Goal: Check status: Check status

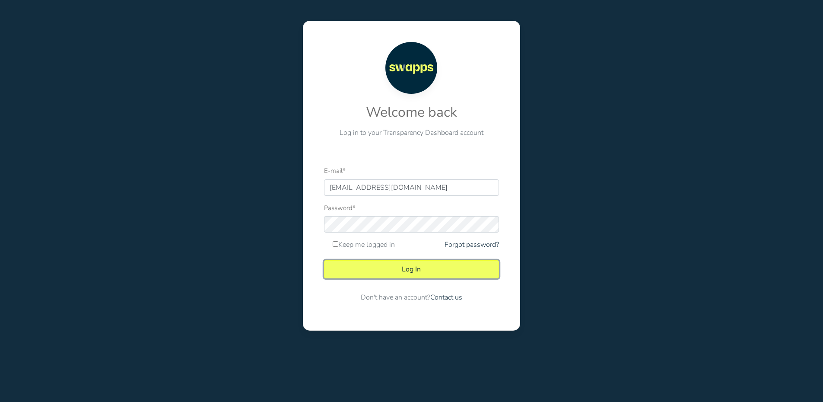
click at [423, 277] on button "Log In" at bounding box center [411, 269] width 175 height 18
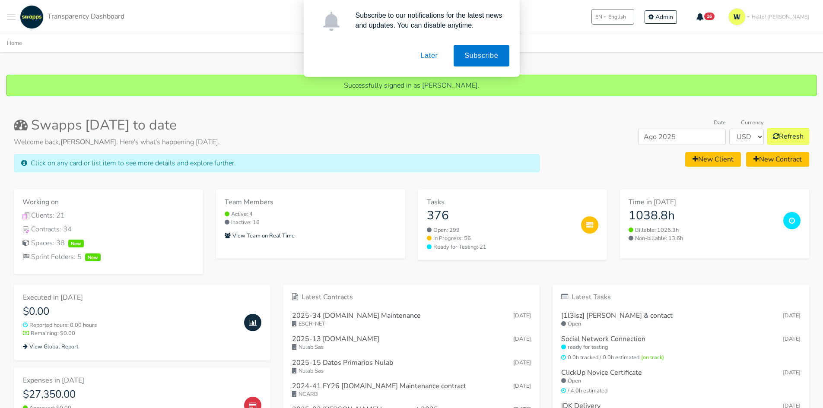
click at [439, 60] on button "Later" at bounding box center [429, 56] width 39 height 22
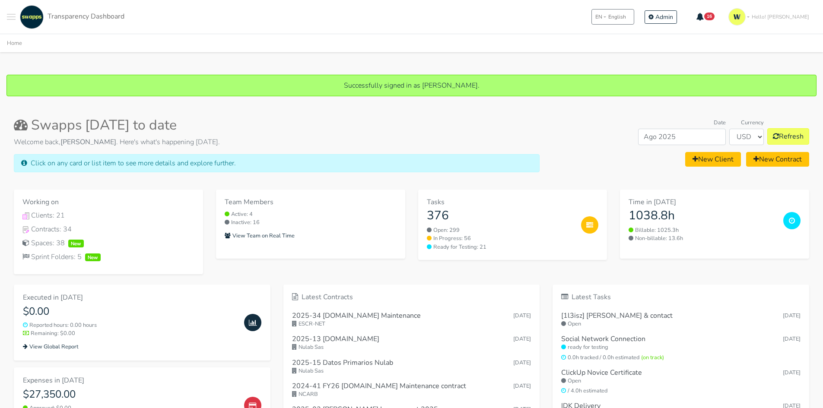
click at [14, 19] on button "Toggle navigation menu" at bounding box center [11, 17] width 9 height 24
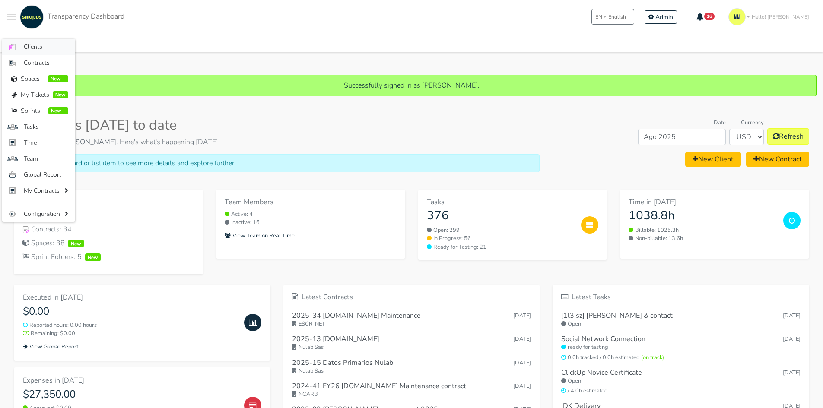
click at [38, 49] on span "Clients" at bounding box center [46, 46] width 45 height 9
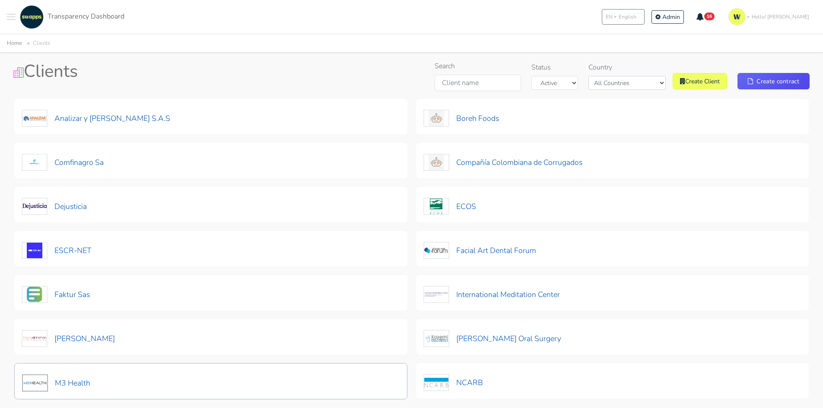
scroll to position [86, 0]
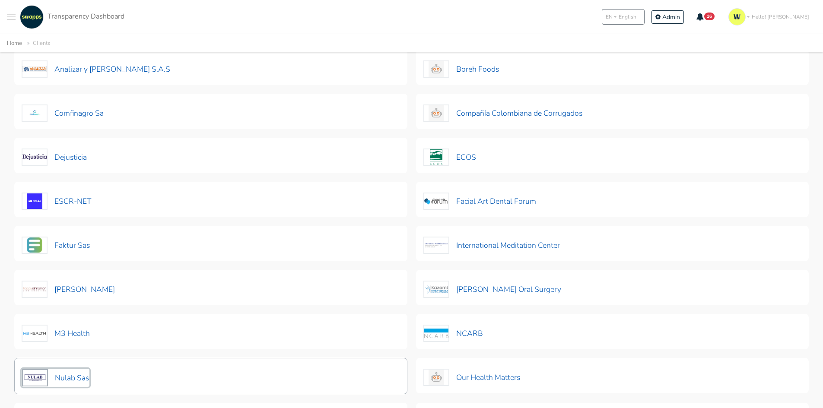
click at [79, 379] on button "Nulab Sas" at bounding box center [56, 378] width 68 height 18
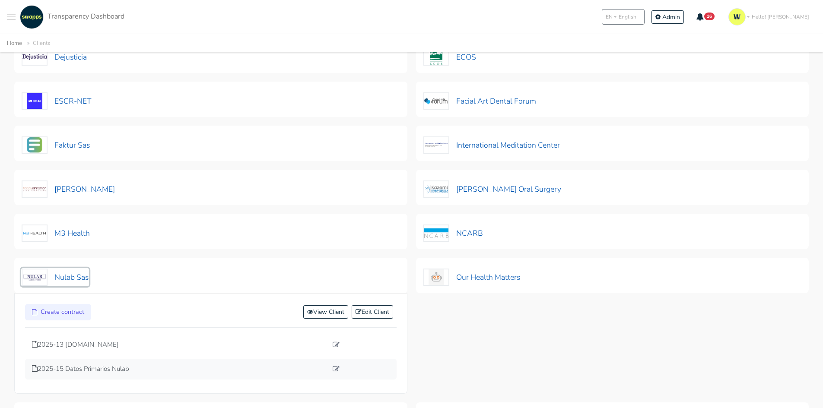
scroll to position [216, 0]
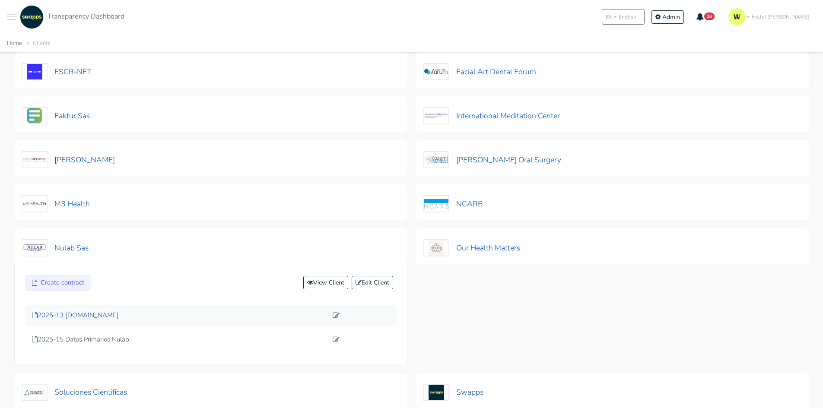
click at [104, 311] on p "2025-13 [DOMAIN_NAME]" at bounding box center [180, 316] width 296 height 10
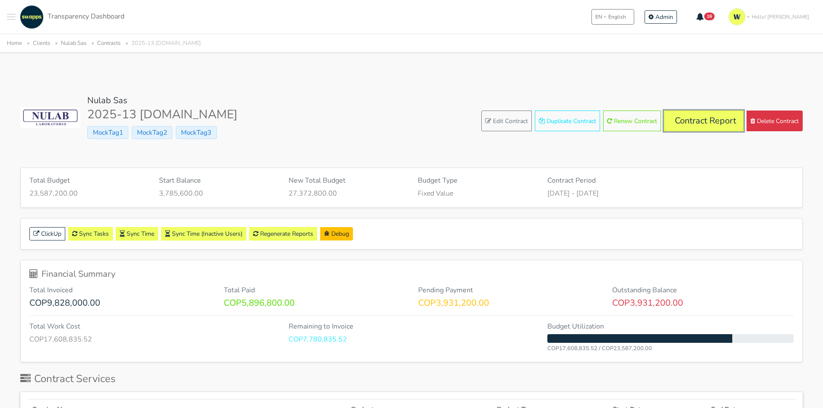
click at [694, 124] on link "Contract Report" at bounding box center [704, 121] width 80 height 21
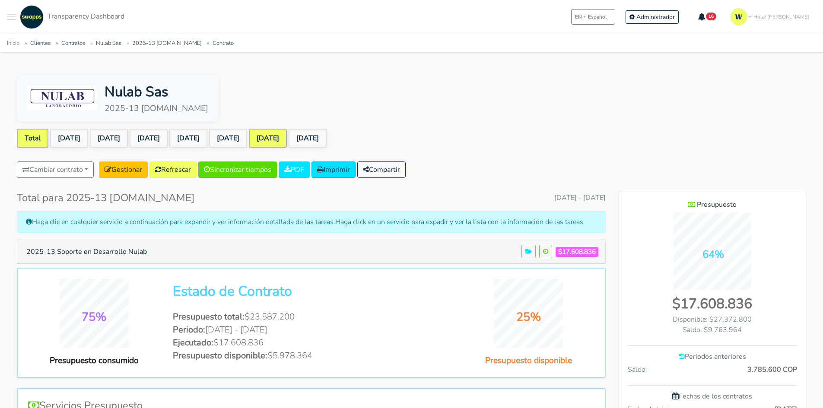
drag, startPoint x: 308, startPoint y: 138, endPoint x: 425, endPoint y: 133, distance: 117.2
click at [287, 138] on link "[DATE]" at bounding box center [268, 138] width 38 height 19
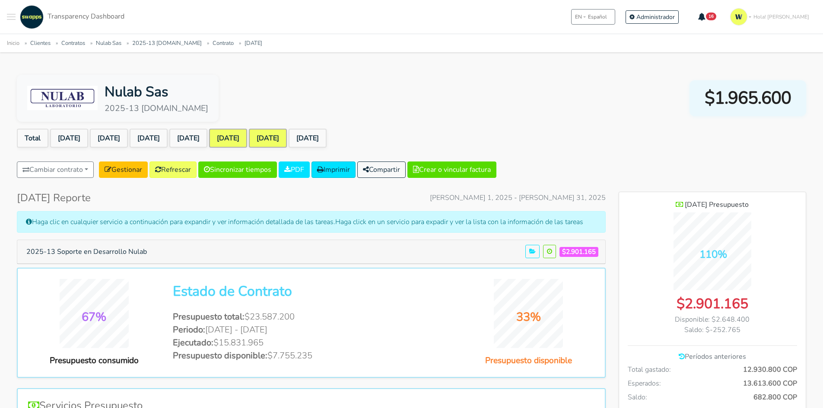
click at [247, 137] on link "[DATE]" at bounding box center [228, 138] width 38 height 19
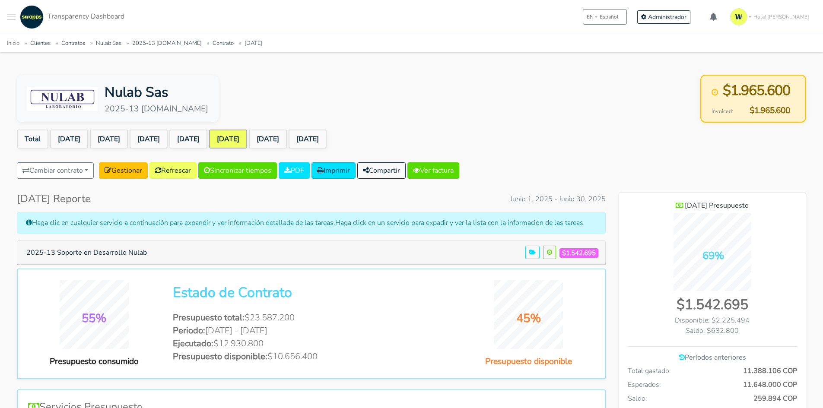
scroll to position [630, 187]
click at [287, 135] on link "[DATE]" at bounding box center [268, 139] width 38 height 19
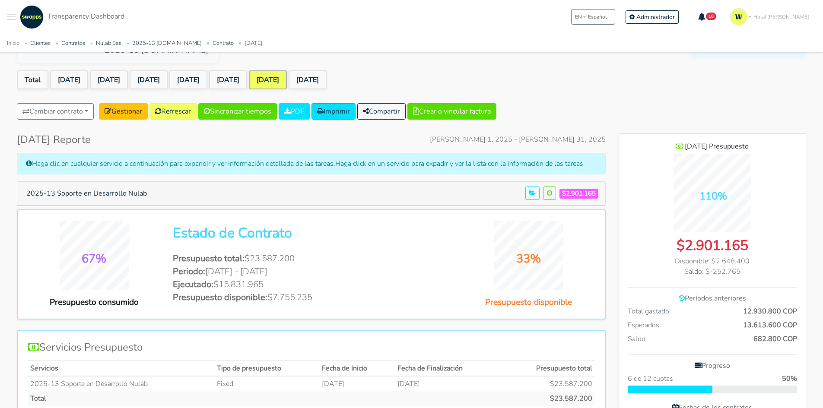
scroll to position [43, 0]
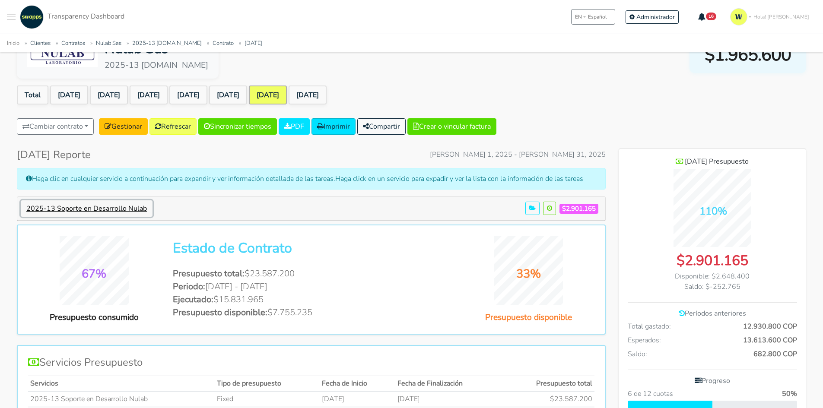
click at [129, 210] on button "2025-13 Soporte en Desarrollo Nulab" at bounding box center [87, 208] width 132 height 16
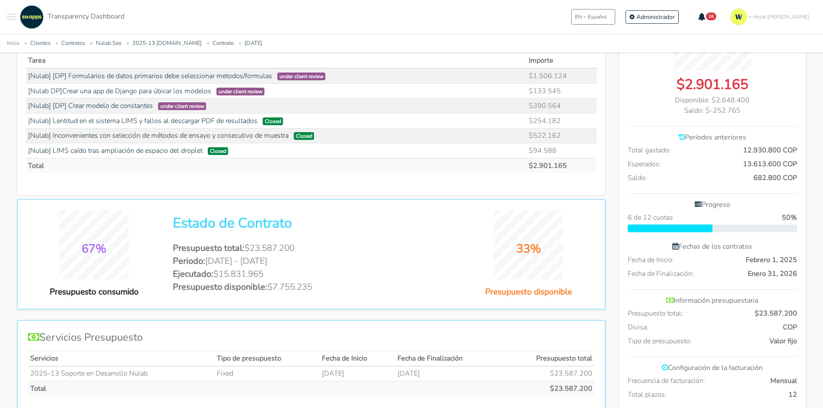
scroll to position [216, 0]
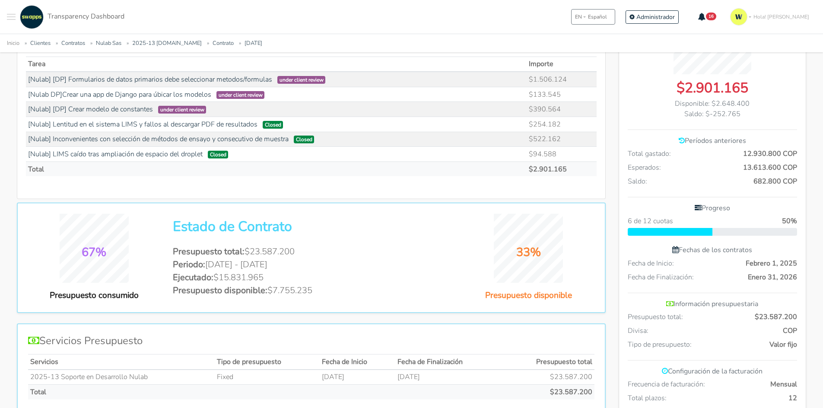
drag, startPoint x: 270, startPoint y: 291, endPoint x: 325, endPoint y: 286, distance: 55.0
click at [325, 286] on li "Presupuesto disponible: $7.755.235" at bounding box center [311, 290] width 277 height 13
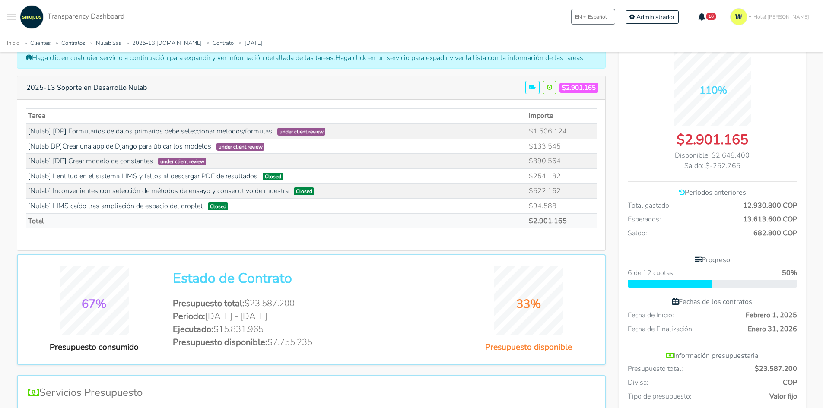
scroll to position [43, 0]
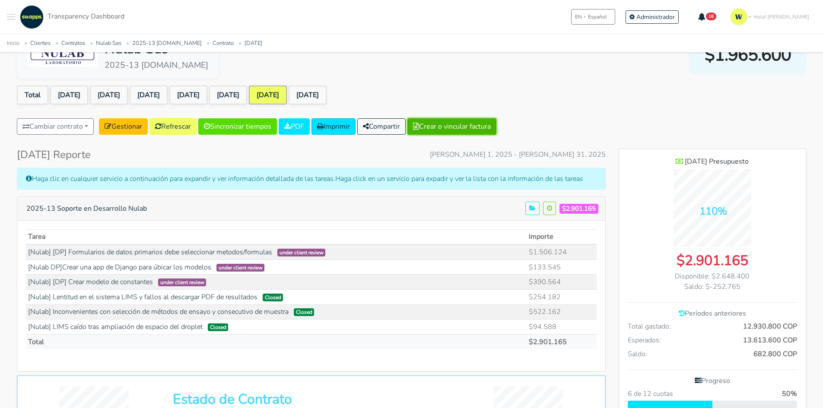
click at [465, 121] on button "Crear o vincular factura" at bounding box center [451, 126] width 89 height 16
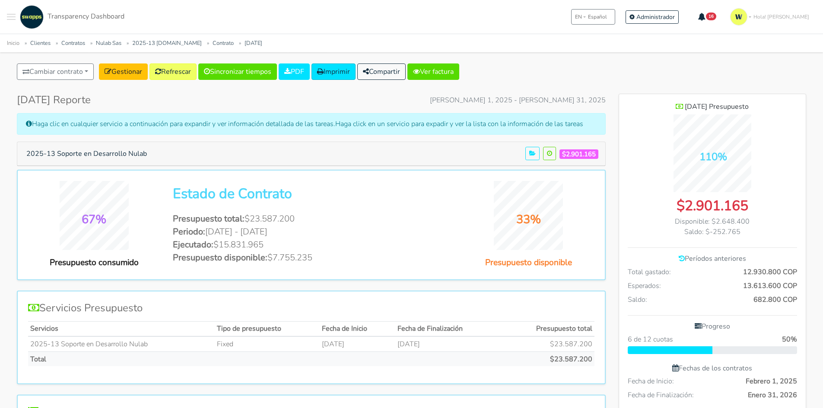
scroll to position [130, 0]
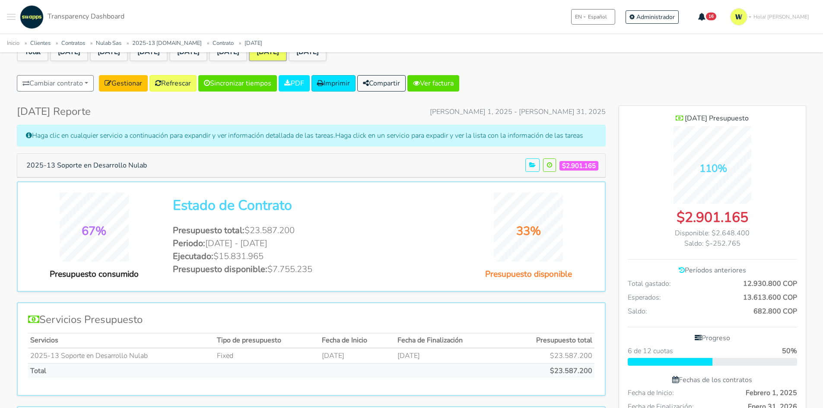
click at [519, 91] on div "Cambiar contrato 2024-14 wlwilson.com maintenance Wayne Wilson TabbyWorld Limit…" at bounding box center [411, 85] width 789 height 20
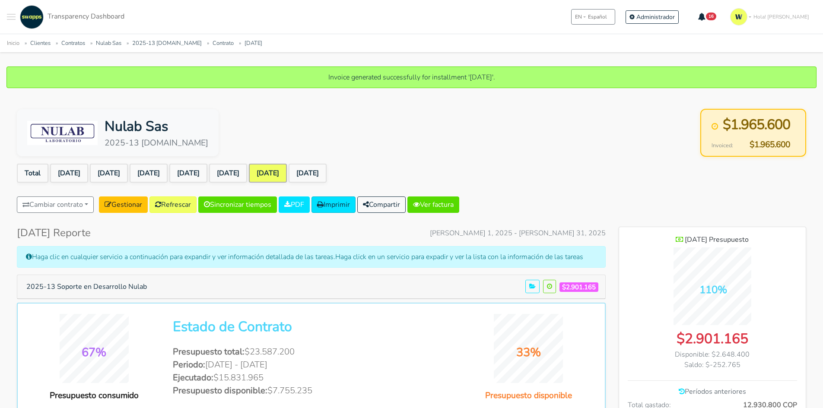
scroll to position [0, 0]
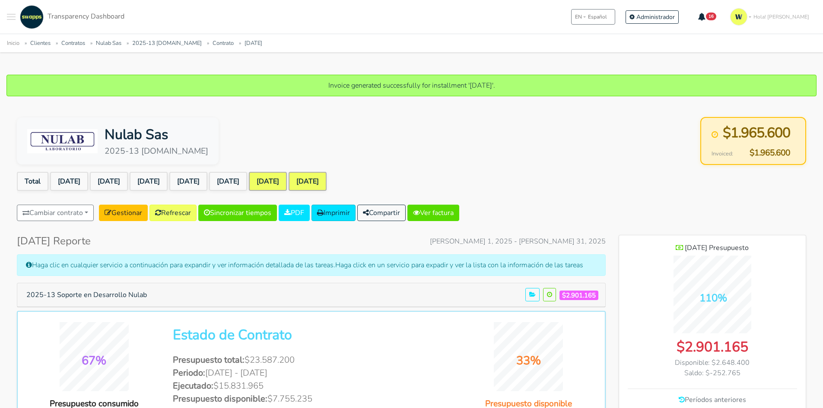
click at [327, 184] on link "Aug 2025" at bounding box center [308, 181] width 38 height 19
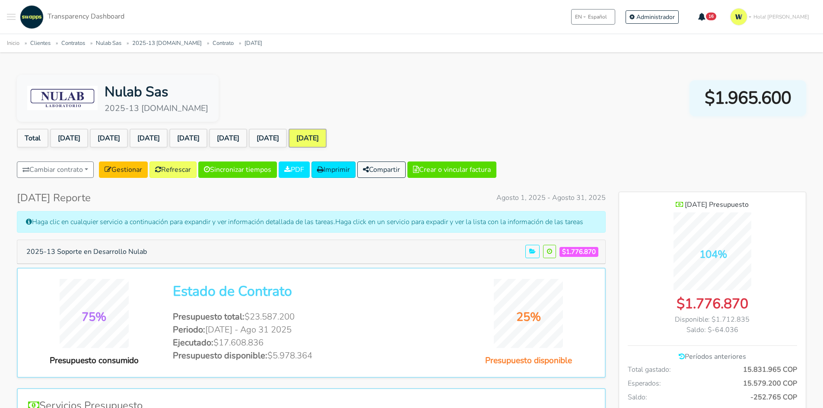
click at [173, 245] on h5 "2025-13 Soporte en Desarrollo Nulab $1.776.870" at bounding box center [311, 252] width 581 height 16
click at [130, 255] on button "2025-13 Soporte en Desarrollo Nulab" at bounding box center [87, 252] width 132 height 16
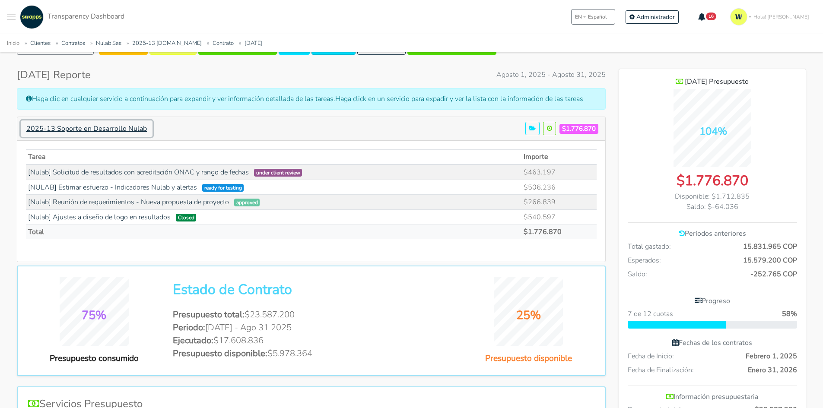
scroll to position [130, 0]
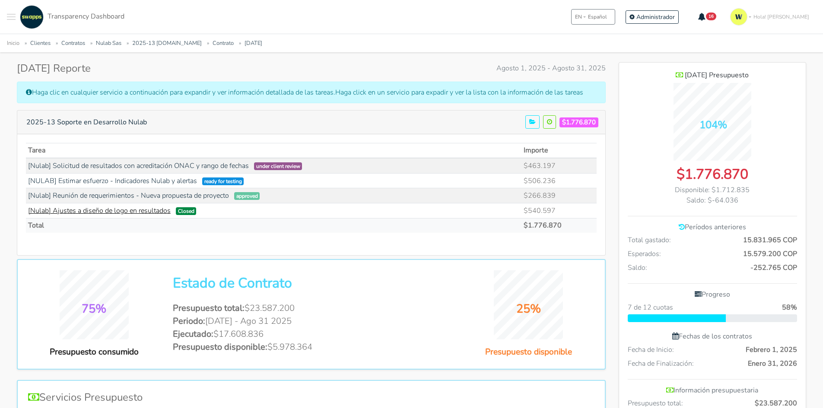
click at [89, 213] on link "[Nulab] Ajustes a diseño de logo en resultados" at bounding box center [99, 211] width 143 height 10
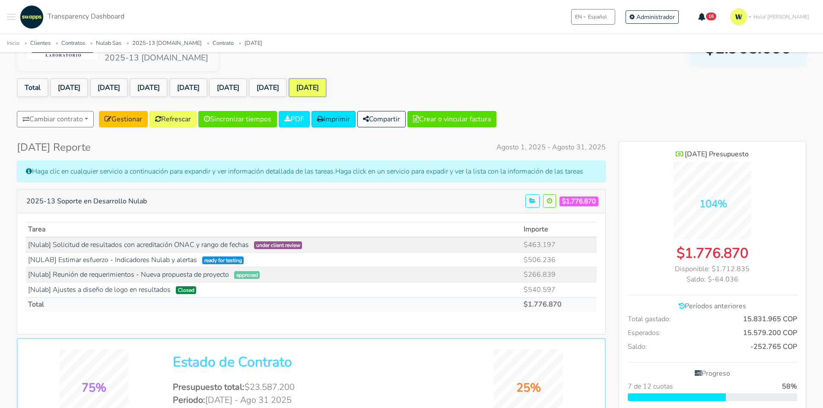
scroll to position [43, 0]
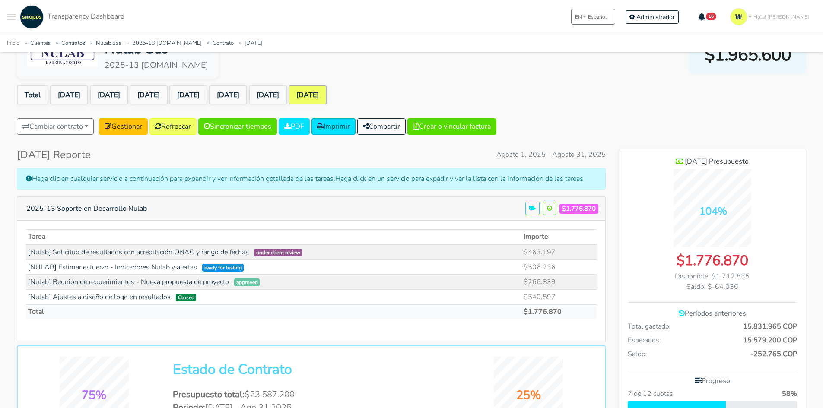
click at [12, 15] on button "Toggle navigation menu" at bounding box center [11, 17] width 9 height 24
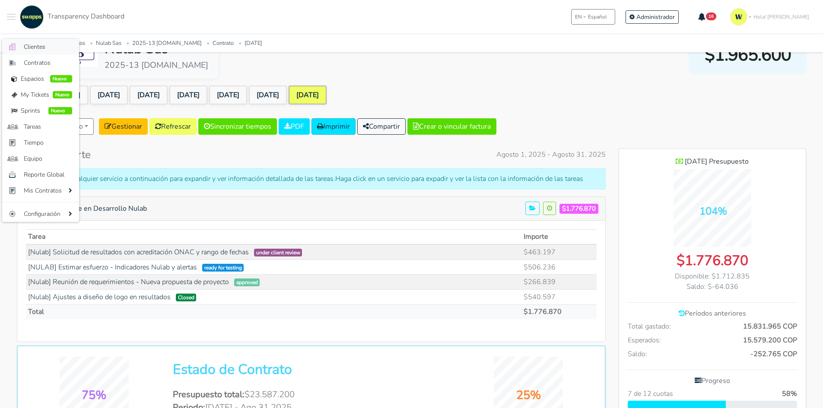
click at [29, 50] on span "Clientes" at bounding box center [48, 46] width 48 height 9
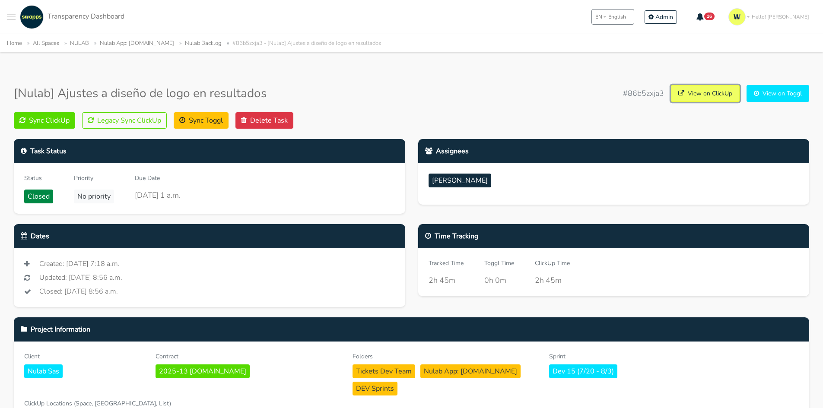
click at [706, 96] on link "View on ClickUp" at bounding box center [705, 93] width 69 height 17
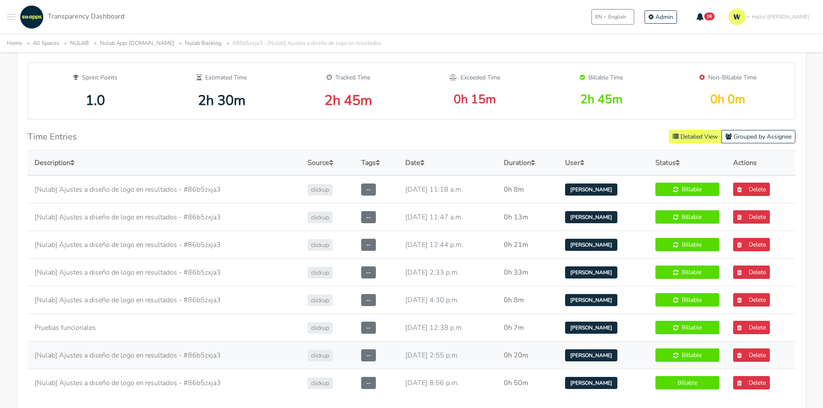
scroll to position [691, 0]
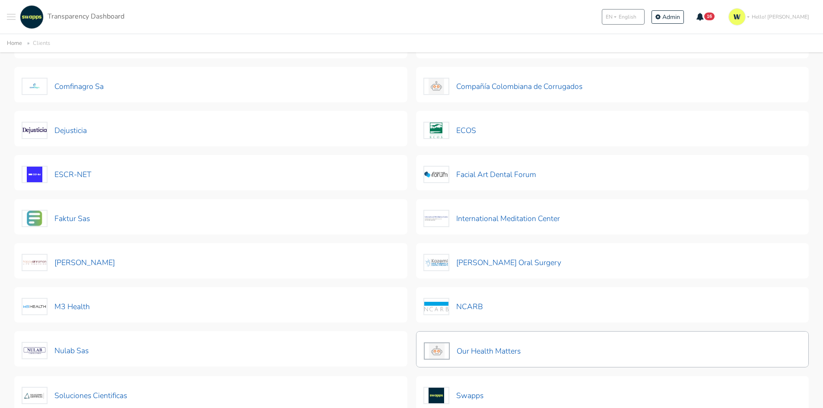
scroll to position [130, 0]
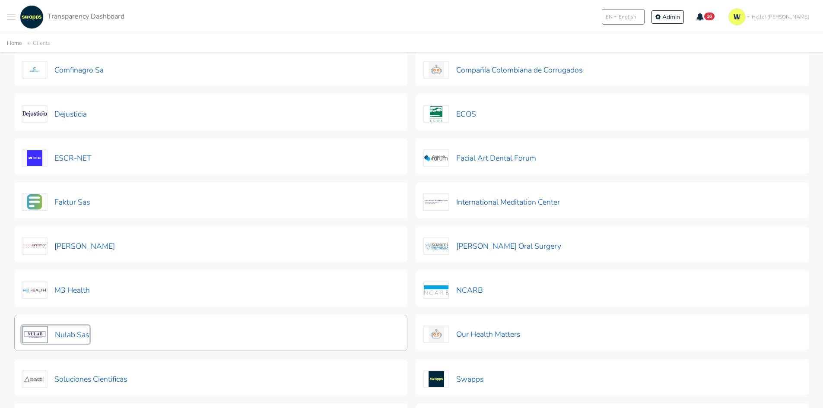
click at [80, 338] on button "Nulab Sas" at bounding box center [56, 335] width 68 height 18
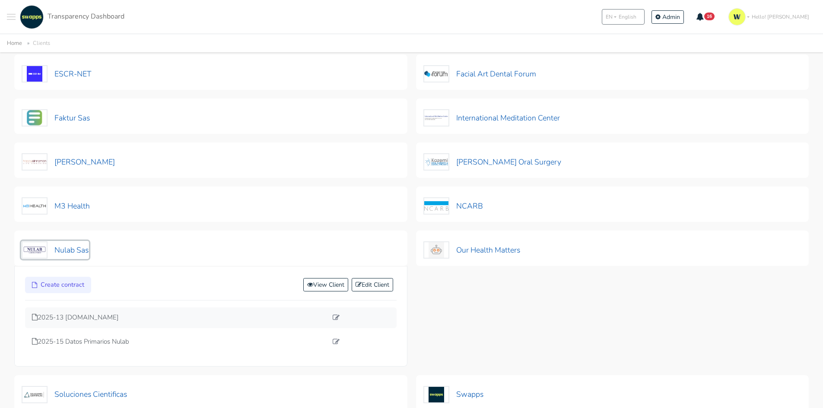
scroll to position [216, 0]
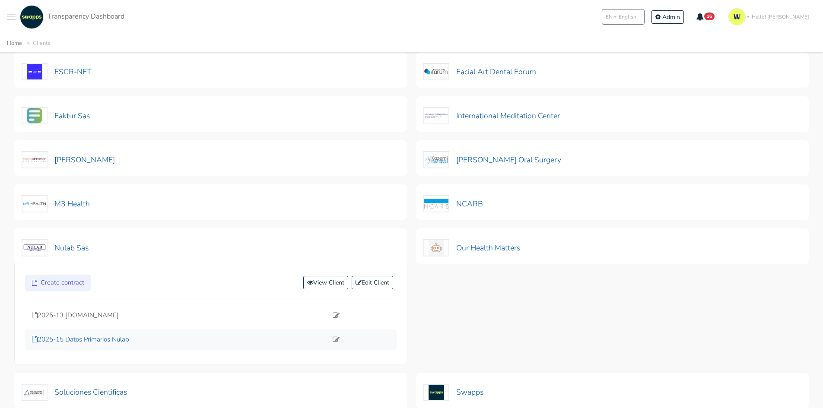
click at [110, 338] on p "2025-15 Datos Primarios Nulab" at bounding box center [180, 340] width 296 height 10
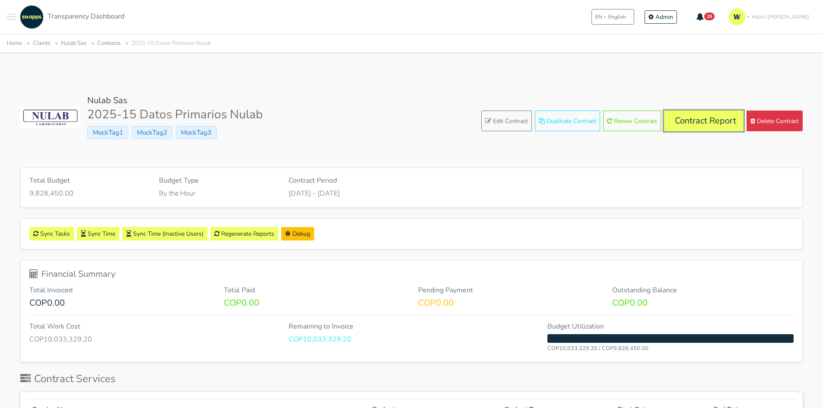
click at [701, 123] on link "Contract Report" at bounding box center [704, 121] width 80 height 21
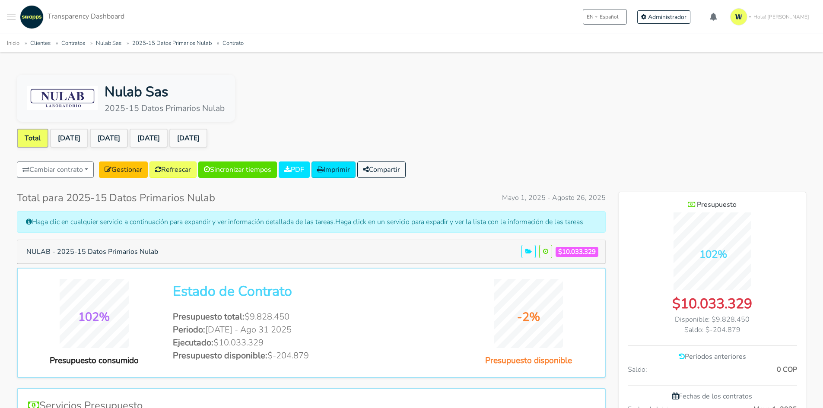
scroll to position [560, 187]
click at [205, 137] on link "[DATE]" at bounding box center [188, 138] width 38 height 19
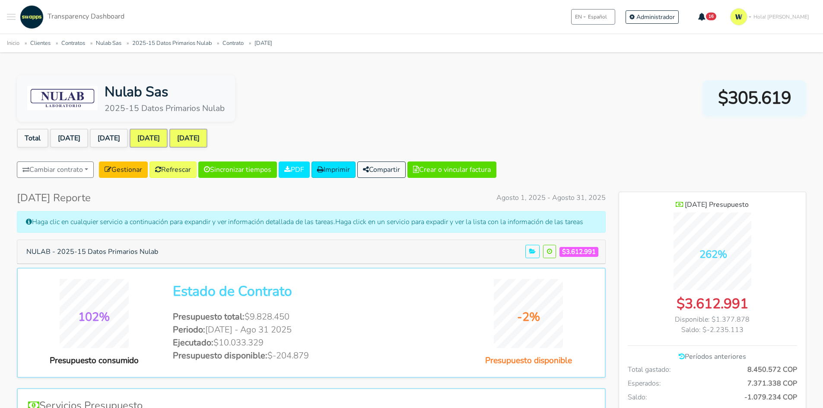
click at [164, 139] on link "[DATE]" at bounding box center [149, 138] width 38 height 19
click at [207, 139] on link "[DATE]" at bounding box center [188, 138] width 38 height 19
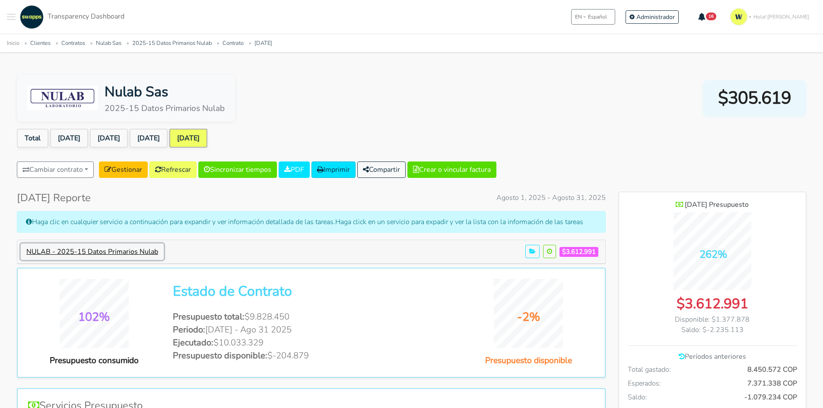
click at [113, 255] on button "NULAB - 2025-15 Datos Primarios Nulab" at bounding box center [92, 252] width 143 height 16
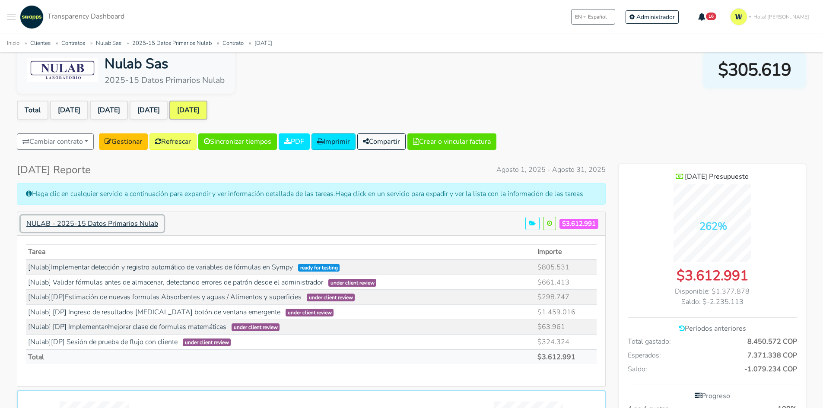
scroll to position [43, 0]
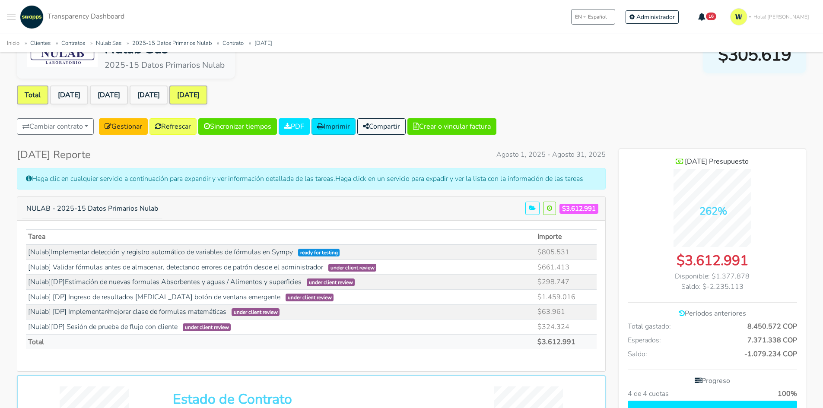
click at [31, 91] on link "Total" at bounding box center [33, 95] width 32 height 19
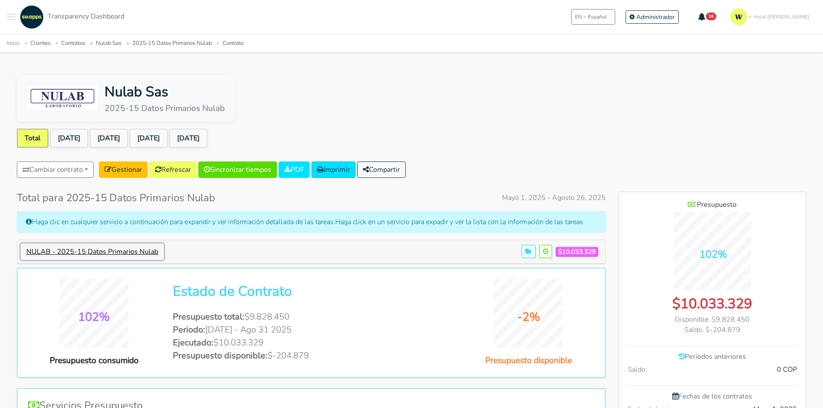
click at [153, 252] on button "NULAB - 2025-15 Datos Primarios Nulab" at bounding box center [92, 252] width 143 height 16
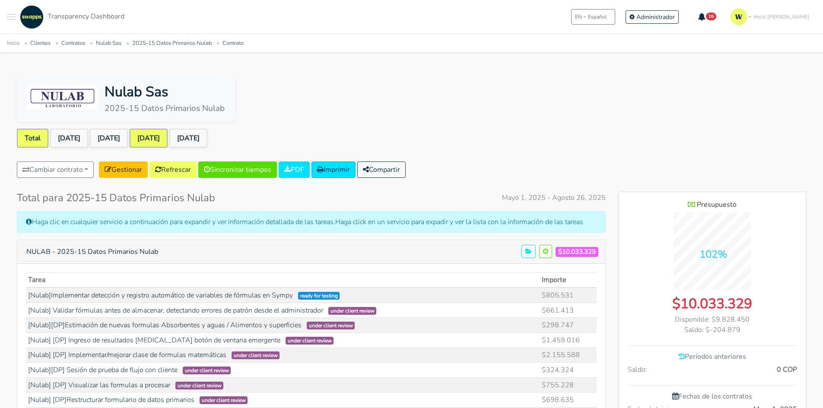
click at [155, 137] on link "[DATE]" at bounding box center [149, 138] width 38 height 19
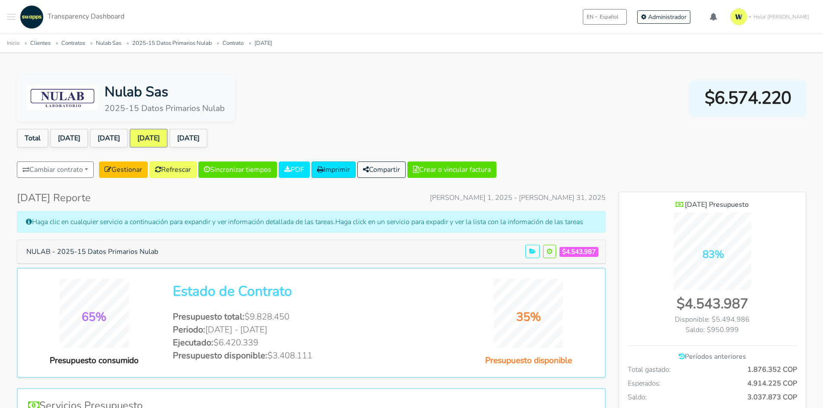
scroll to position [630, 187]
click at [113, 134] on link "[DATE]" at bounding box center [109, 138] width 38 height 19
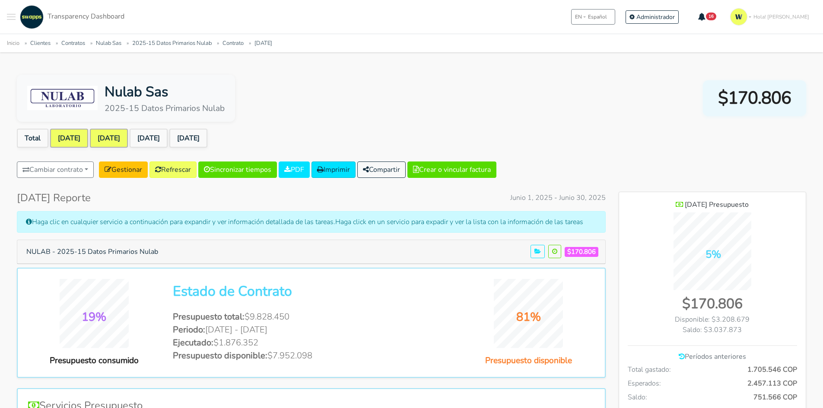
click at [70, 135] on link "[DATE]" at bounding box center [69, 138] width 38 height 19
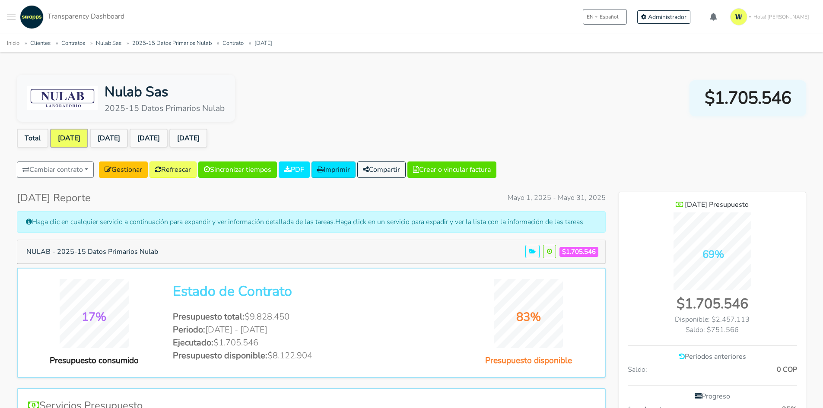
scroll to position [602, 187]
click at [159, 135] on link "[DATE]" at bounding box center [149, 138] width 38 height 19
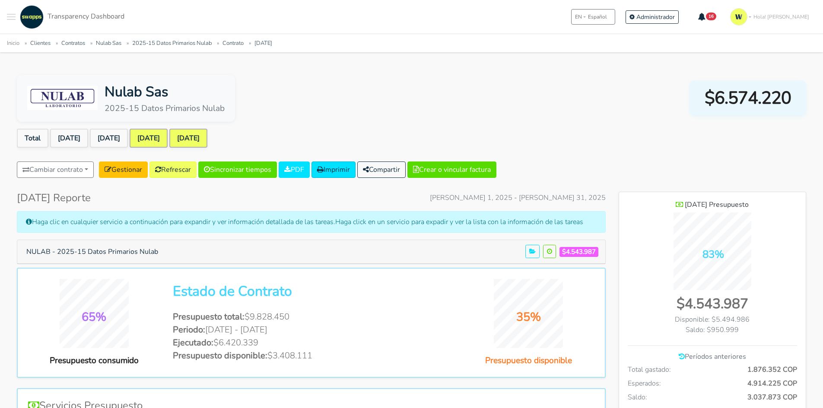
click at [207, 137] on link "[DATE]" at bounding box center [188, 138] width 38 height 19
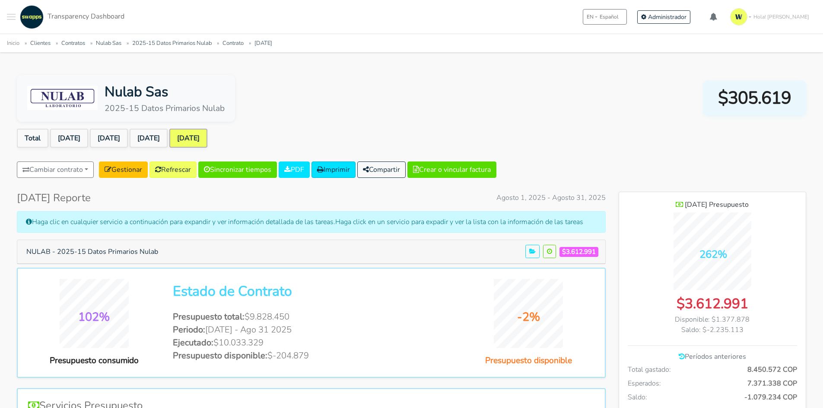
scroll to position [630, 187]
click at [174, 172] on link "Refrescar" at bounding box center [173, 170] width 47 height 16
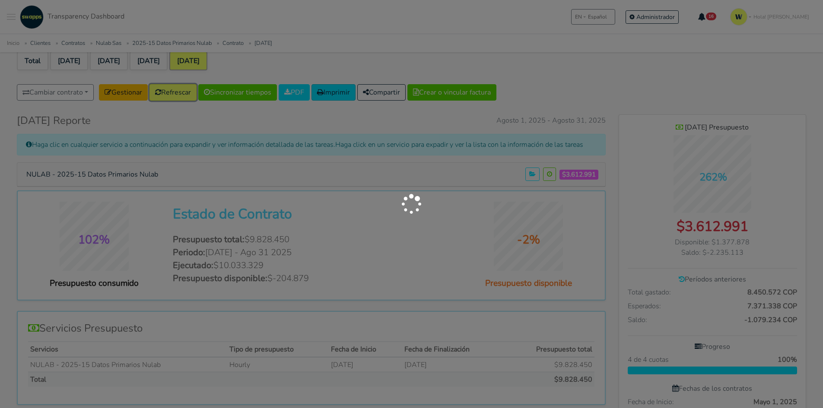
scroll to position [86, 0]
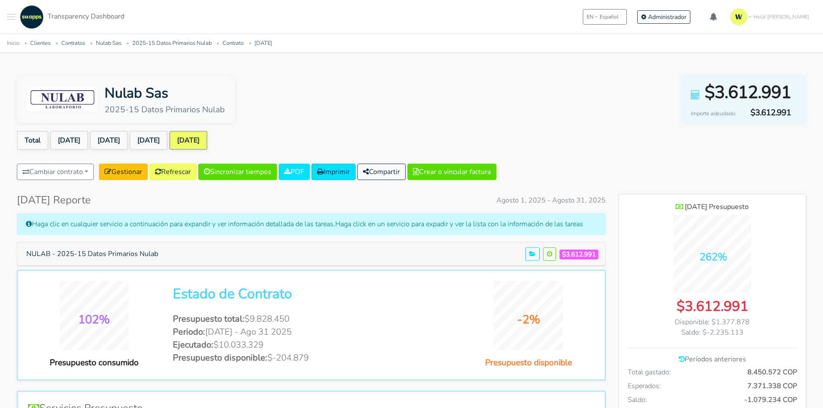
scroll to position [630, 187]
click at [168, 135] on link "[DATE]" at bounding box center [149, 140] width 38 height 19
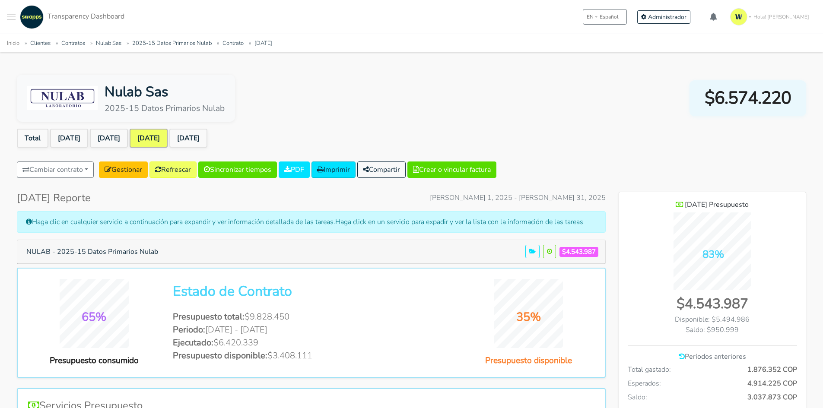
scroll to position [630, 187]
click at [161, 166] on icon at bounding box center [158, 169] width 6 height 7
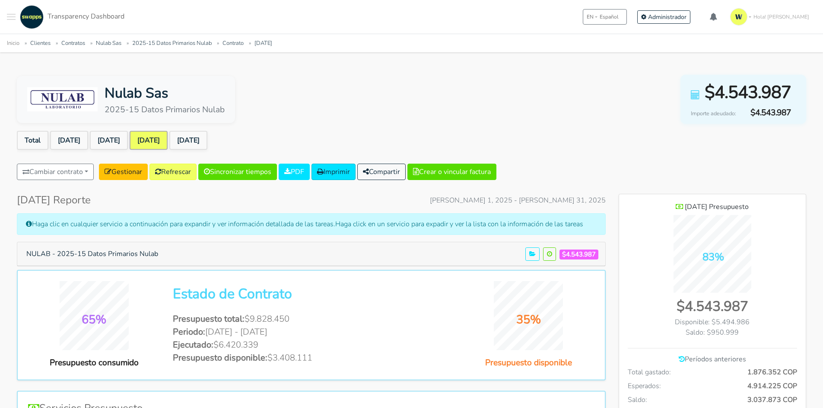
scroll to position [630, 187]
click at [73, 142] on link "[DATE]" at bounding box center [69, 140] width 38 height 19
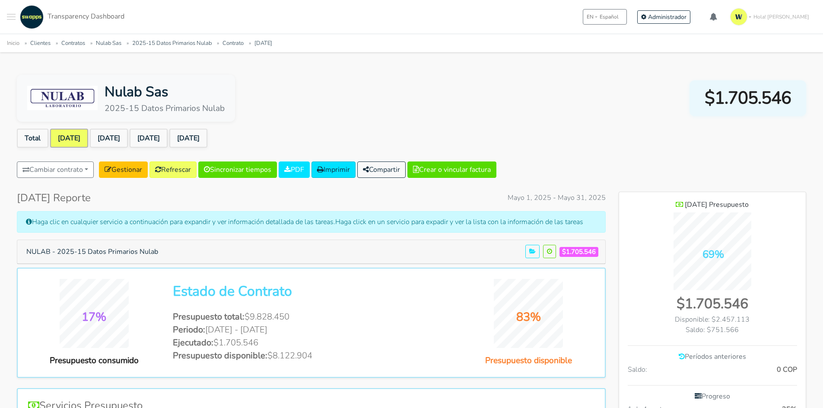
scroll to position [602, 187]
click at [169, 170] on link "Refrescar" at bounding box center [173, 170] width 47 height 16
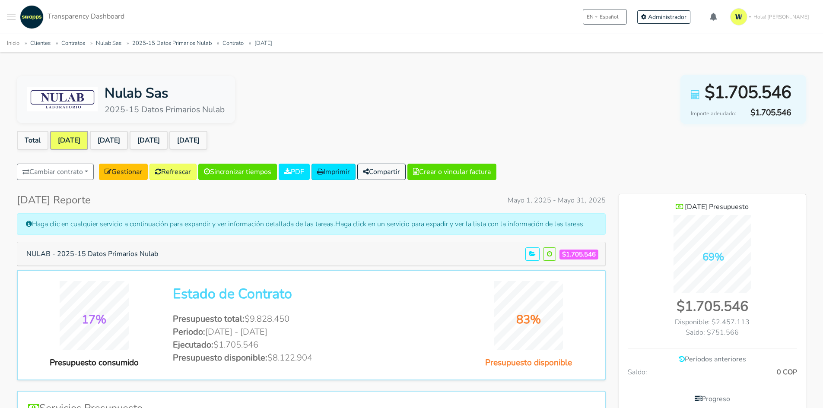
scroll to position [602, 187]
click at [127, 139] on link "[DATE]" at bounding box center [109, 140] width 38 height 19
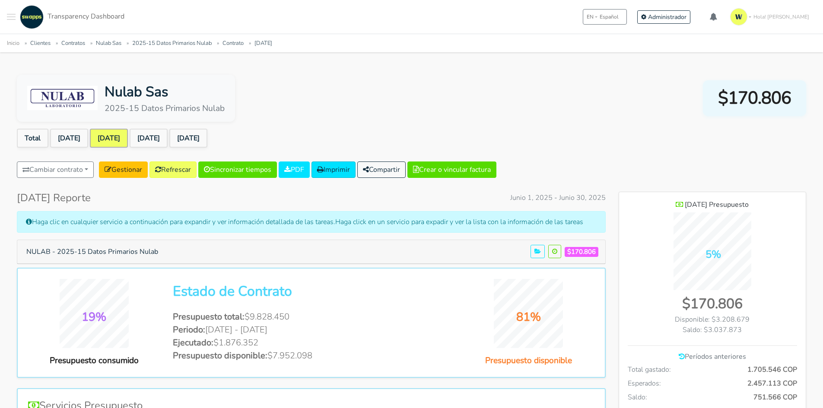
scroll to position [630, 187]
click at [182, 165] on link "Refrescar" at bounding box center [173, 170] width 47 height 16
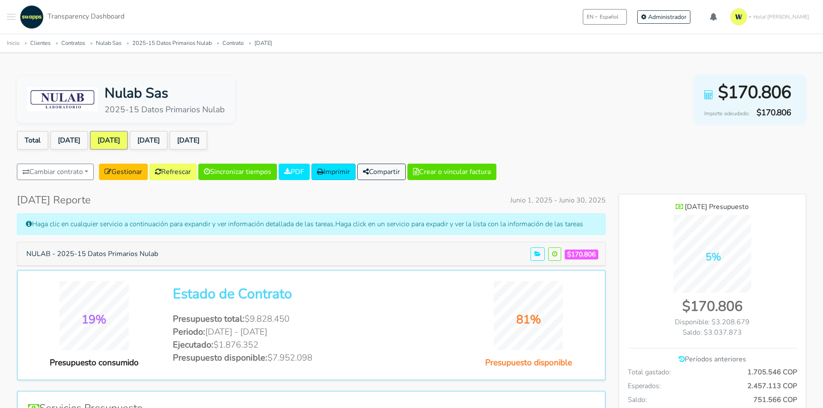
scroll to position [630, 187]
click at [166, 144] on link "[DATE]" at bounding box center [149, 140] width 38 height 19
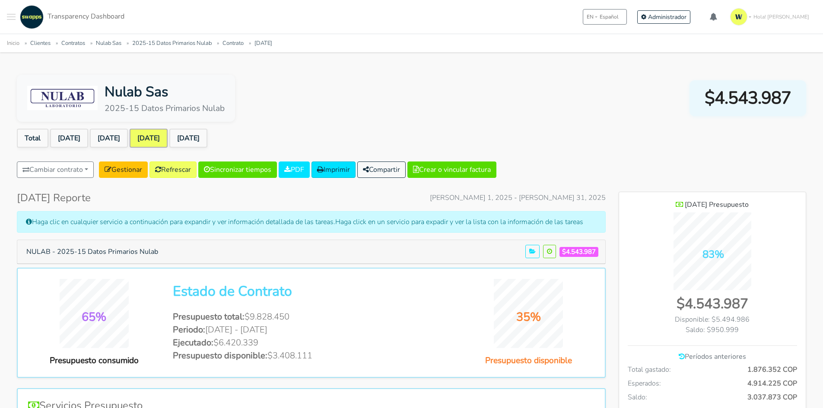
scroll to position [630, 187]
click at [178, 170] on link "Refrescar" at bounding box center [173, 170] width 47 height 16
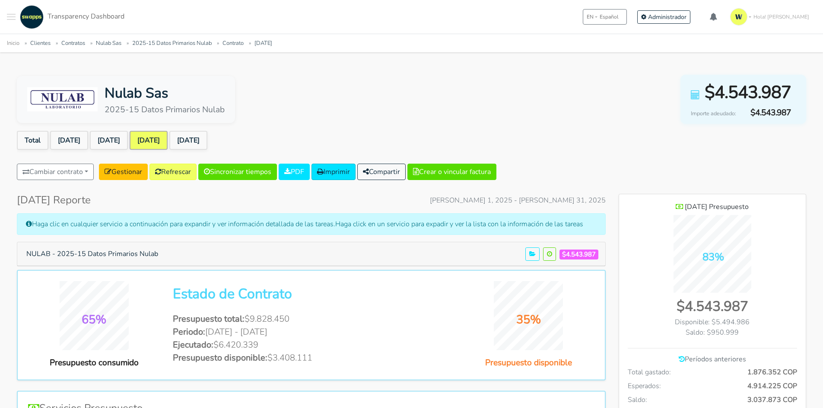
scroll to position [630, 187]
click at [199, 138] on link "[DATE]" at bounding box center [188, 140] width 38 height 19
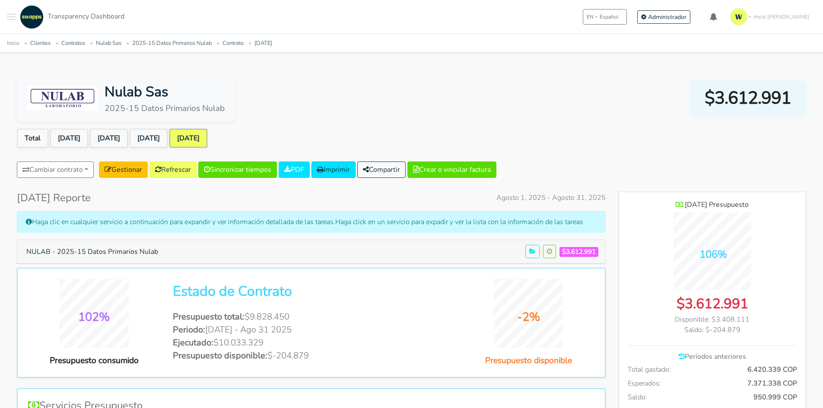
scroll to position [630, 187]
click at [176, 172] on link "Refrescar" at bounding box center [173, 170] width 47 height 16
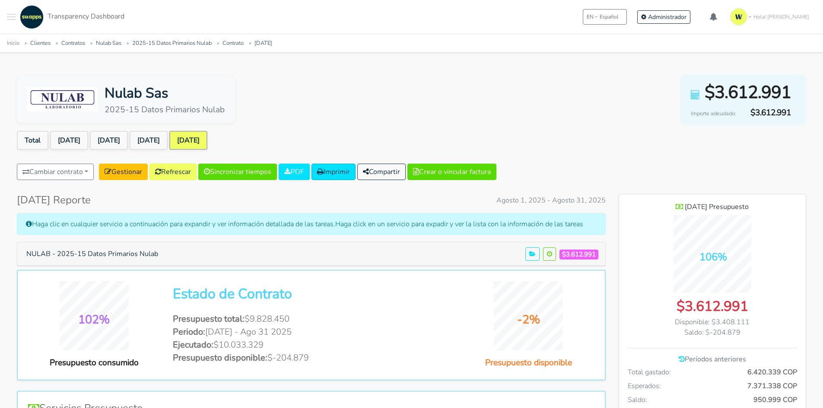
scroll to position [630, 187]
click at [73, 138] on link "[DATE]" at bounding box center [69, 140] width 38 height 19
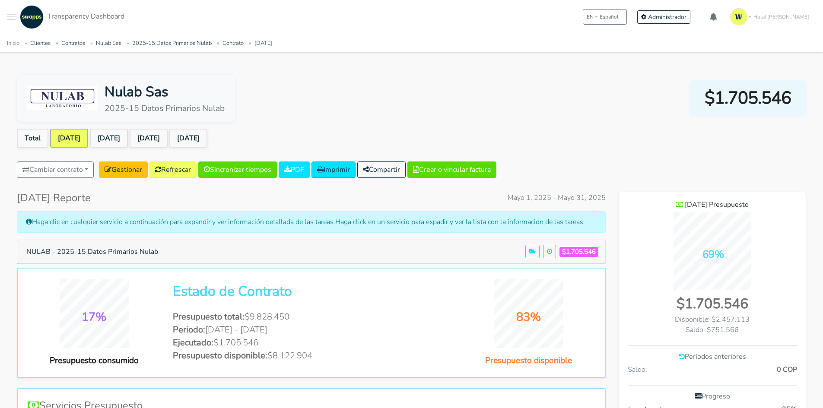
scroll to position [602, 187]
click at [117, 142] on link "[DATE]" at bounding box center [109, 138] width 38 height 19
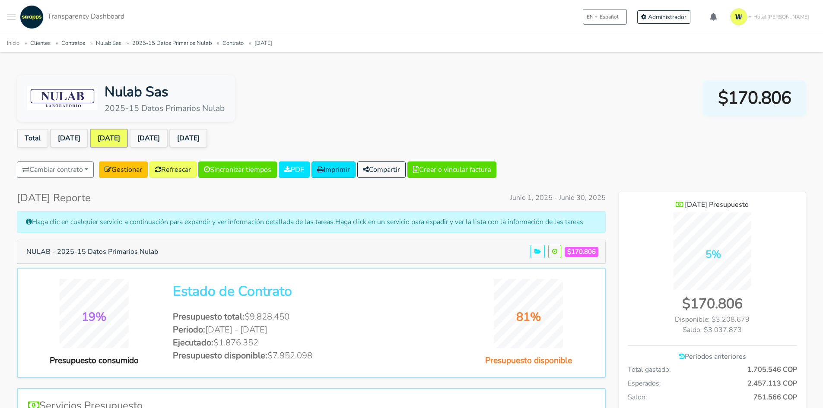
scroll to position [630, 187]
click at [164, 132] on link "Jul 2025" at bounding box center [149, 138] width 38 height 19
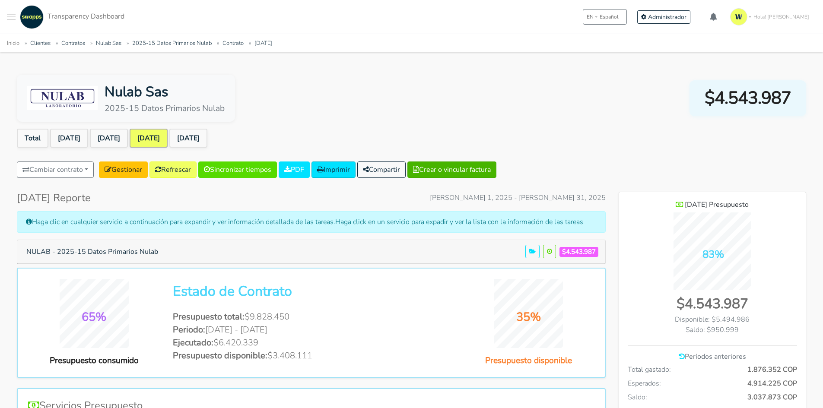
scroll to position [630, 187]
click at [207, 140] on link "Aug 2025" at bounding box center [188, 138] width 38 height 19
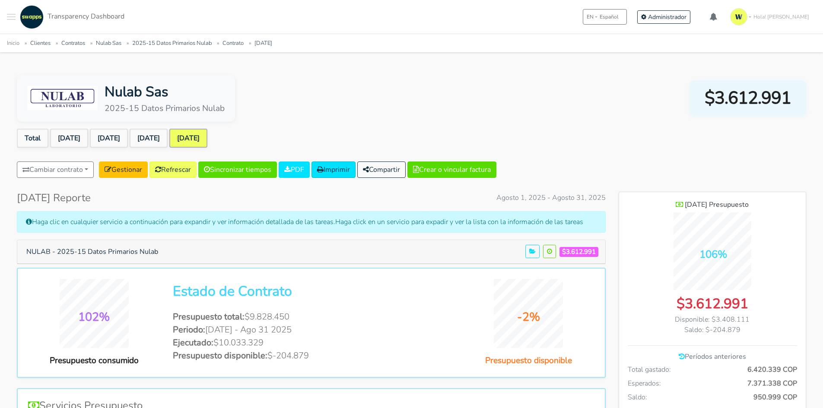
scroll to position [630, 187]
click at [309, 141] on ul "Total May 2025 Jun 2025 Jul 2025 Aug 2025" at bounding box center [411, 140] width 789 height 22
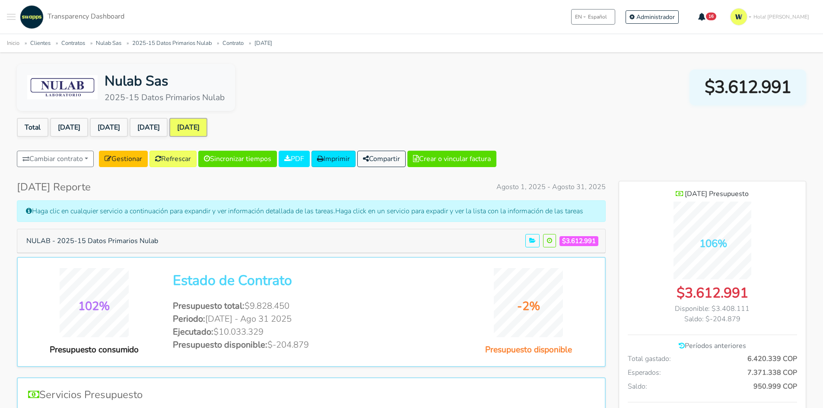
scroll to position [0, 0]
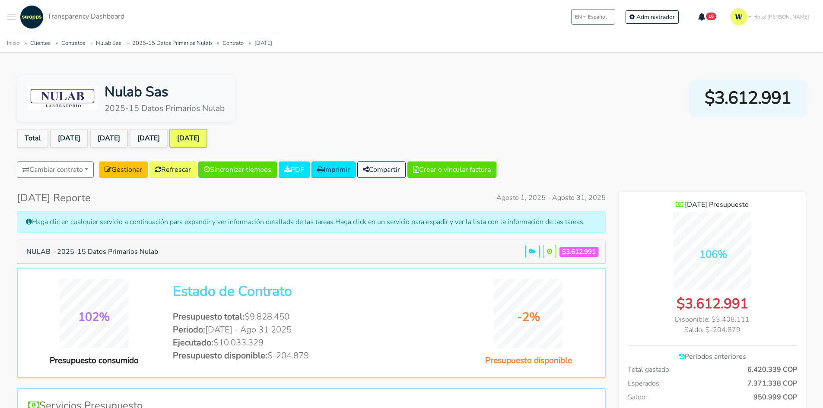
click at [522, 135] on ul "Total May 2025 Jun 2025 Jul 2025 Aug 2025" at bounding box center [411, 140] width 789 height 22
click at [522, 133] on ul "Total May 2025 Jun 2025 Jul 2025 Aug 2025" at bounding box center [411, 140] width 789 height 22
click at [8, 11] on button "Toggle navigation menu" at bounding box center [11, 17] width 9 height 24
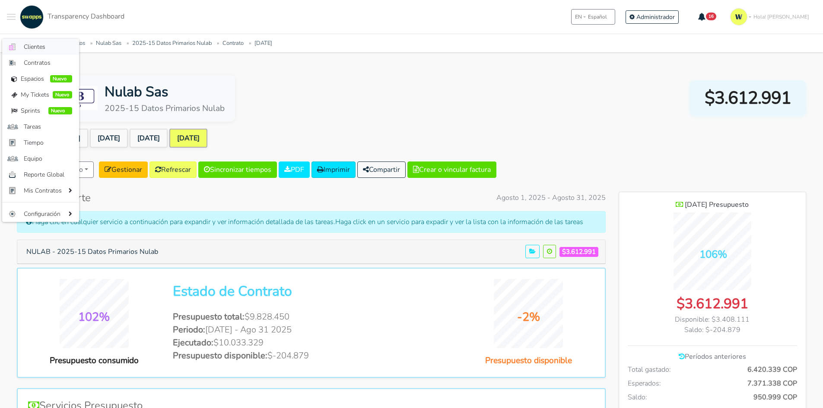
click at [51, 48] on span "Clientes" at bounding box center [48, 46] width 48 height 9
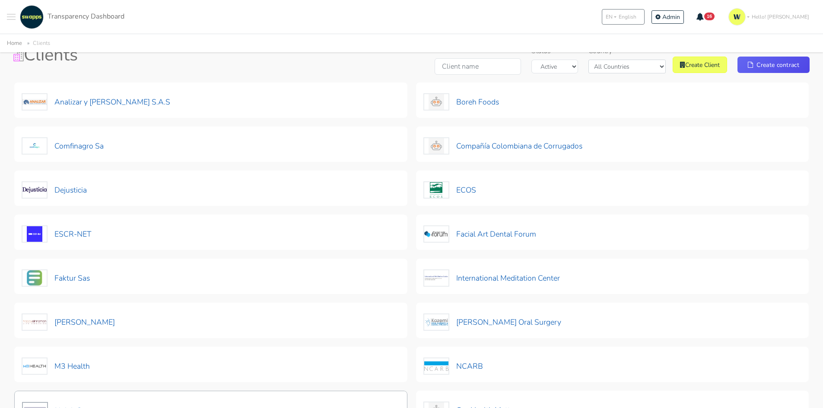
scroll to position [173, 0]
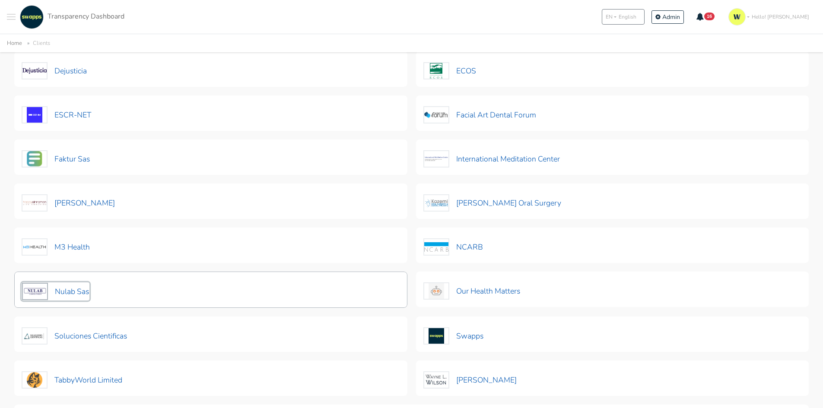
click at [76, 293] on button "Nulab Sas" at bounding box center [56, 292] width 68 height 18
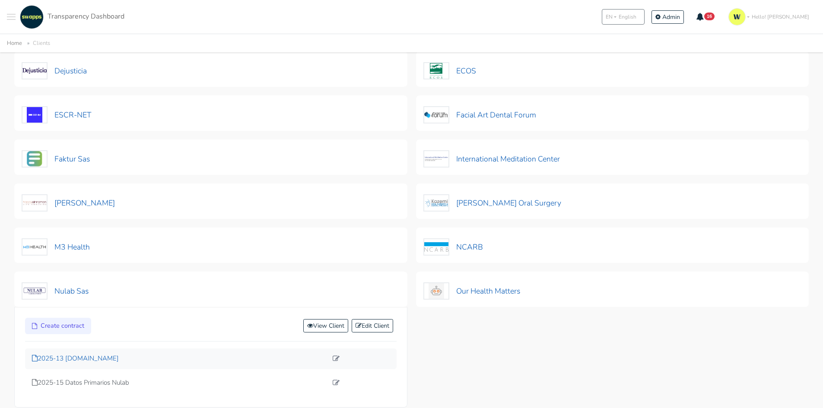
click at [92, 354] on div "2025-13 lims.nulab.com.co" at bounding box center [211, 359] width 372 height 21
click at [56, 358] on p "2025-13 lims.nulab.com.co" at bounding box center [180, 359] width 296 height 10
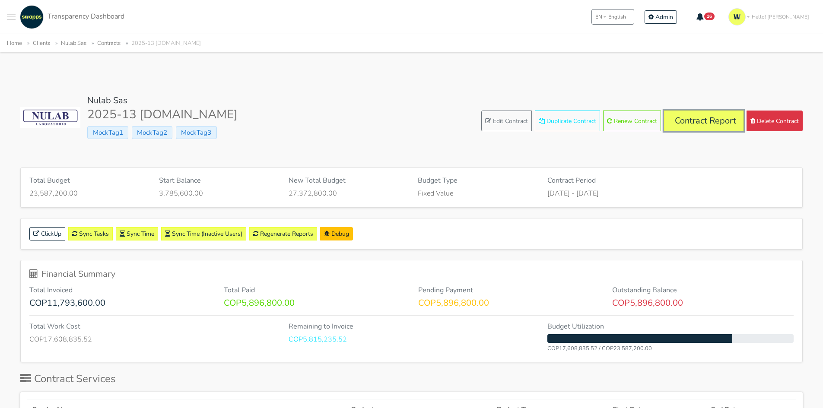
click at [686, 119] on link "Contract Report" at bounding box center [704, 121] width 80 height 21
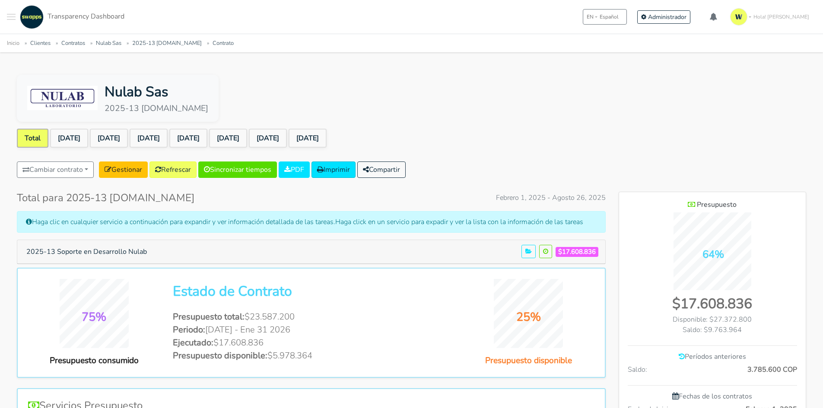
scroll to position [566, 187]
click at [380, 135] on ul "Total Feb 2025 Mar 2025 Apr 2025 May 2025 Jun 2025 Jul 2025 Aug 2025" at bounding box center [411, 140] width 789 height 22
click at [327, 137] on link "[DATE]" at bounding box center [308, 138] width 38 height 19
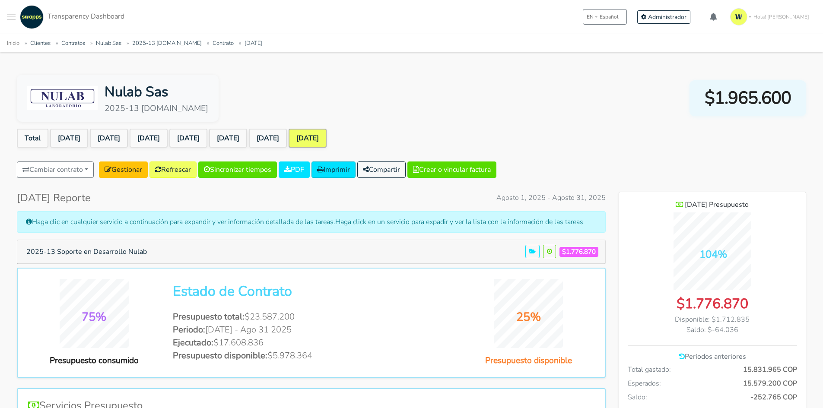
scroll to position [630, 187]
